Goal: Task Accomplishment & Management: Manage account settings

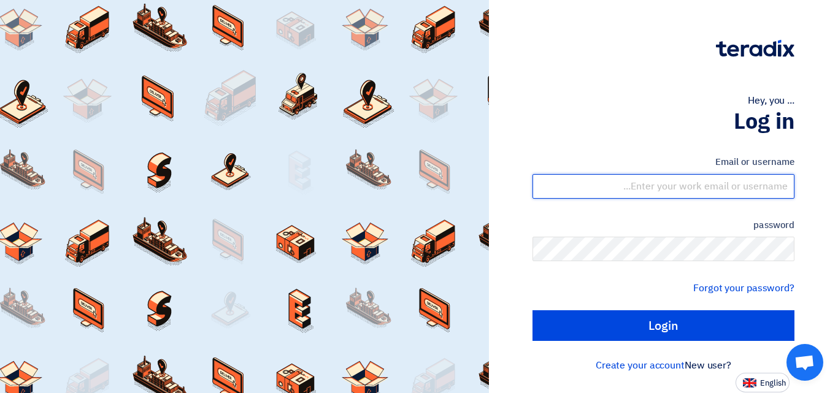
click at [620, 183] on input "text" at bounding box center [664, 186] width 262 height 25
type input "[EMAIL_ADDRESS][DOMAIN_NAME]"
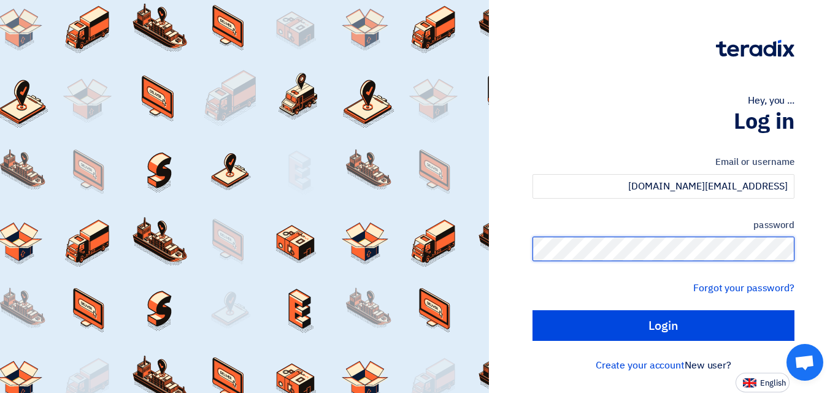
click at [533, 311] on input "Login" at bounding box center [664, 326] width 262 height 31
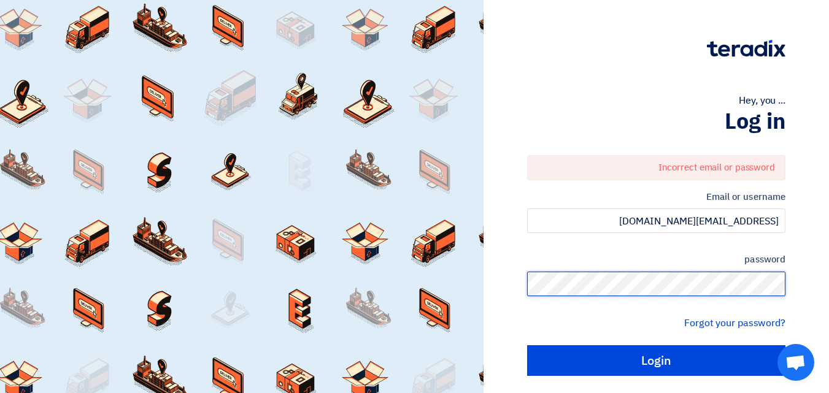
click at [527, 345] on input "Login" at bounding box center [656, 360] width 258 height 31
type input "Sign in"
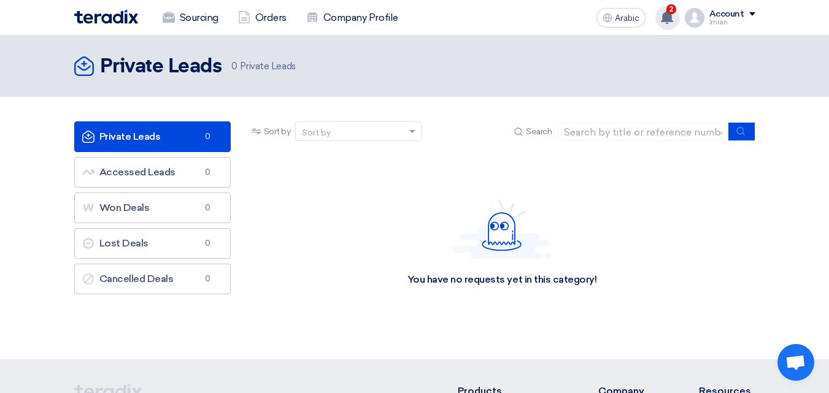
click at [664, 17] on use at bounding box center [667, 17] width 12 height 14
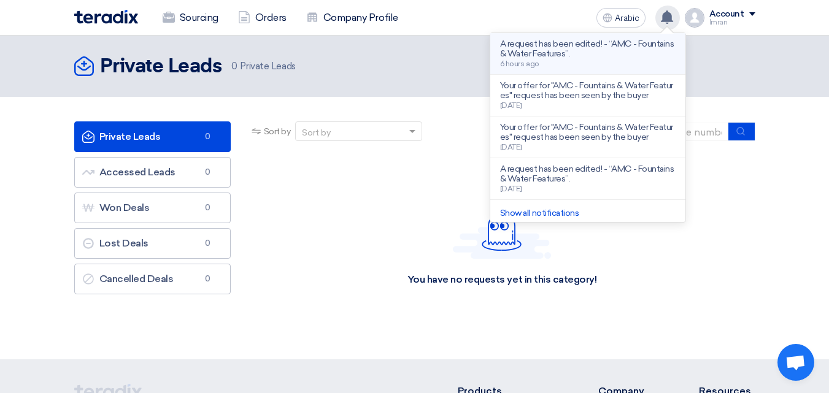
click at [571, 50] on font "A request has been edited! - “AMC - Fountains & Water Features”." at bounding box center [587, 49] width 174 height 20
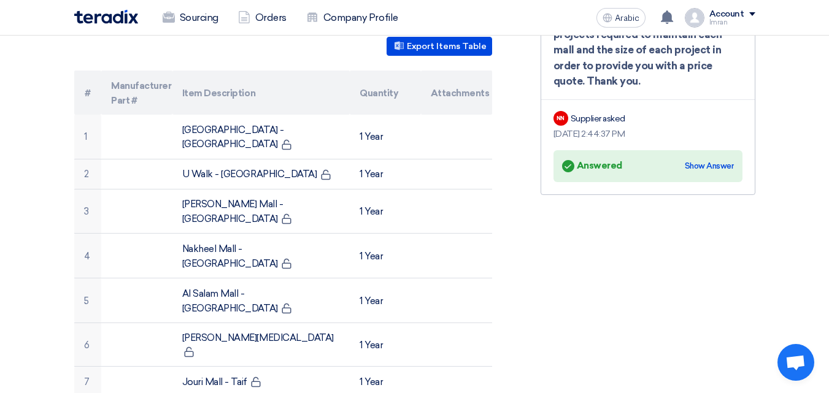
scroll to position [375, 0]
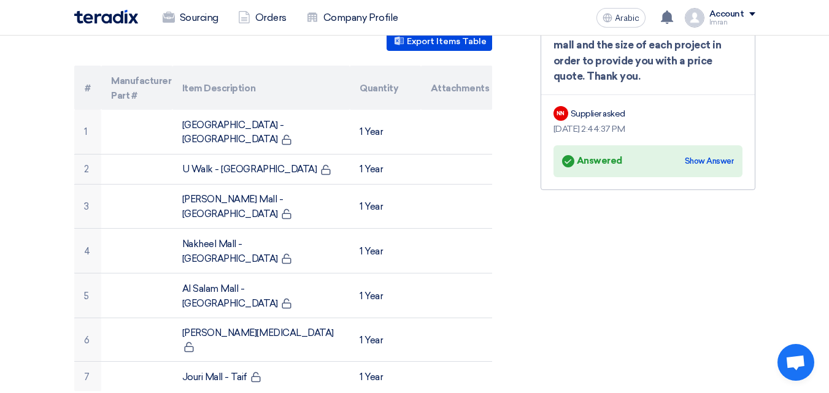
drag, startPoint x: 827, startPoint y: 145, endPoint x: 824, endPoint y: 193, distance: 48.0
click at [824, 193] on section "AMC - Fountains & Water Features Buyer Information Naif Aljebreen Senior Procur…" at bounding box center [414, 327] width 829 height 1053
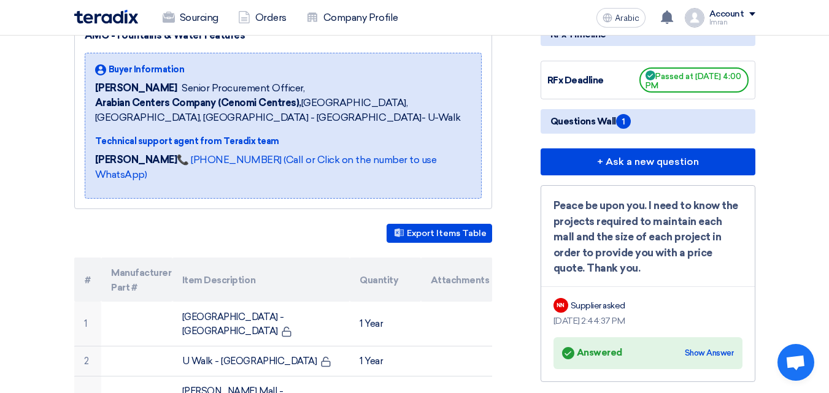
scroll to position [185, 0]
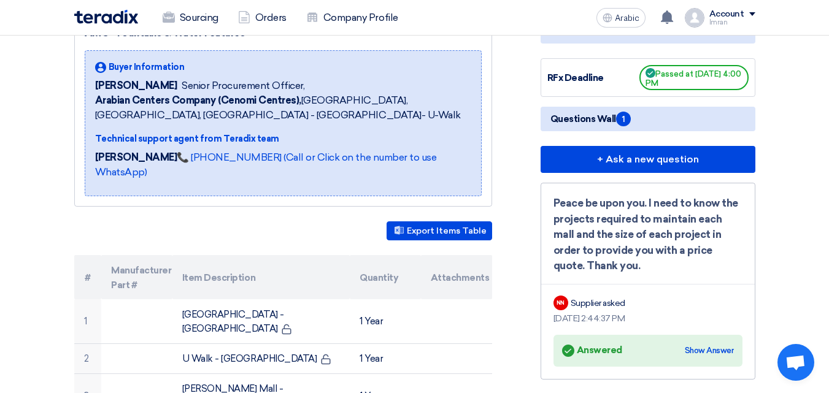
click at [562, 120] on font "Questions Wall" at bounding box center [583, 119] width 66 height 11
click at [708, 351] on font "Show Answer" at bounding box center [709, 350] width 49 height 9
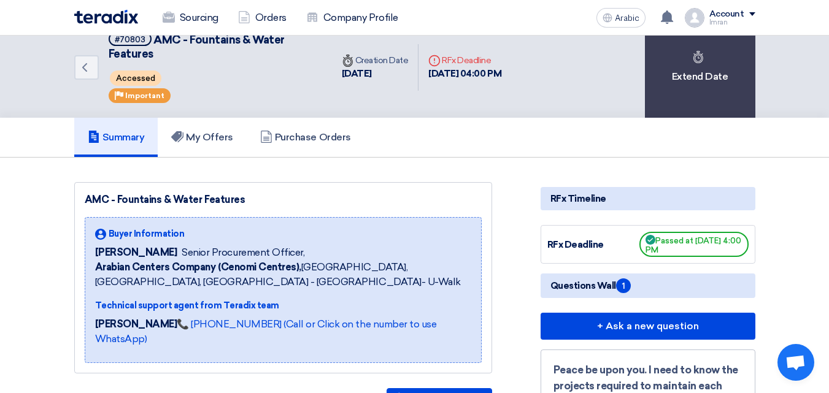
scroll to position [0, 0]
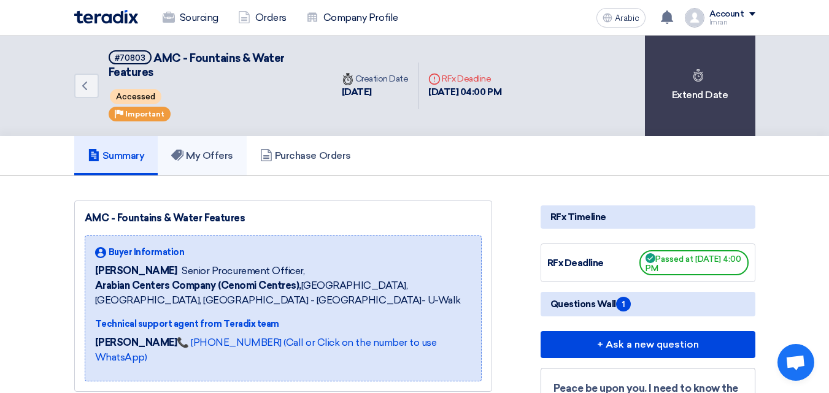
click at [215, 153] on font "My Offers" at bounding box center [209, 156] width 47 height 12
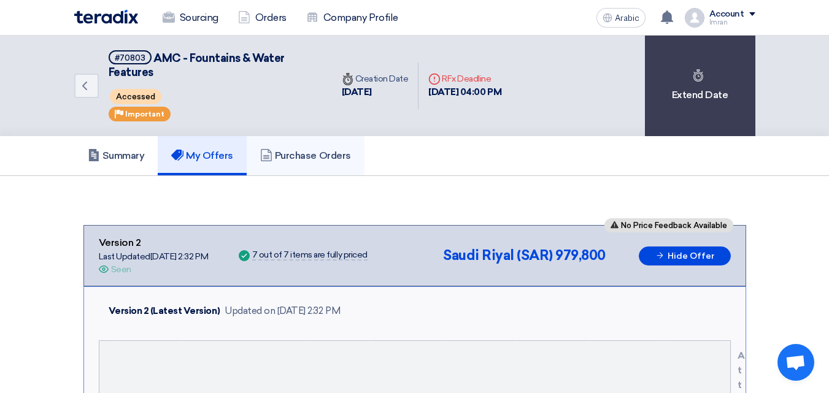
click at [318, 156] on font "Purchase Orders" at bounding box center [313, 156] width 76 height 12
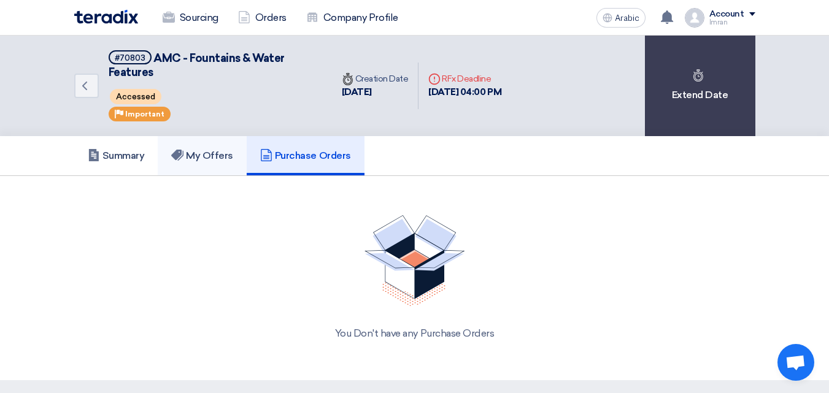
click at [204, 152] on font "My Offers" at bounding box center [209, 156] width 47 height 12
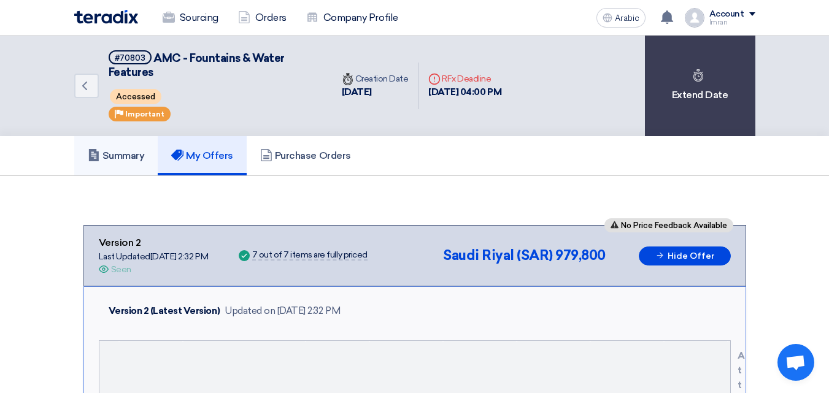
click at [117, 159] on font "Summary" at bounding box center [123, 156] width 42 height 12
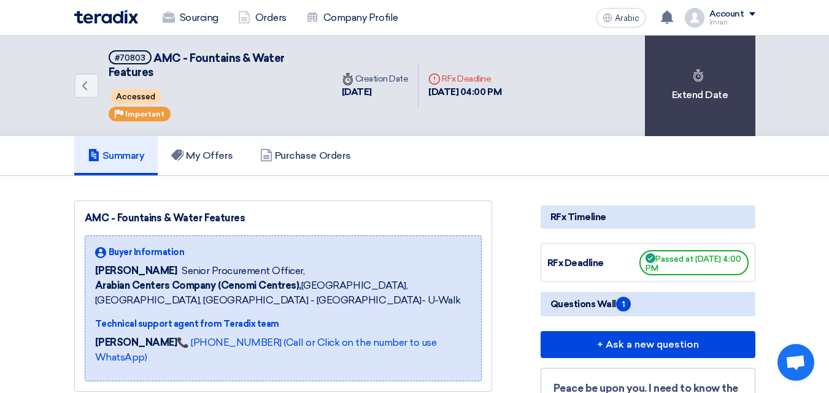
click at [754, 18] on div "Account" at bounding box center [732, 14] width 46 height 10
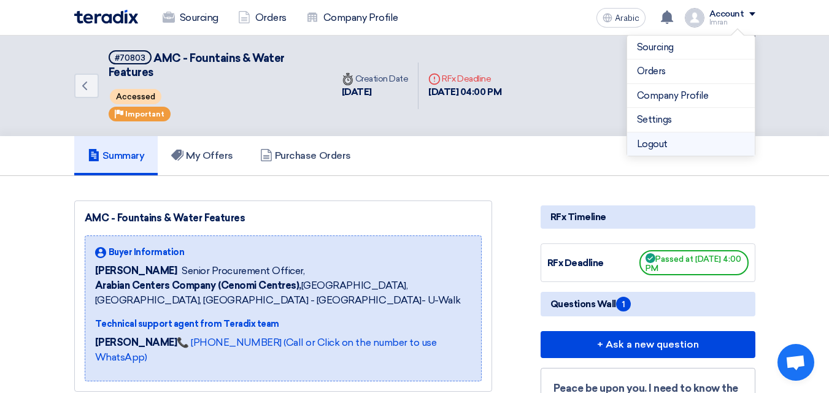
click at [653, 147] on font "Logout" at bounding box center [652, 144] width 31 height 11
